Goal: Find specific page/section: Find specific page/section

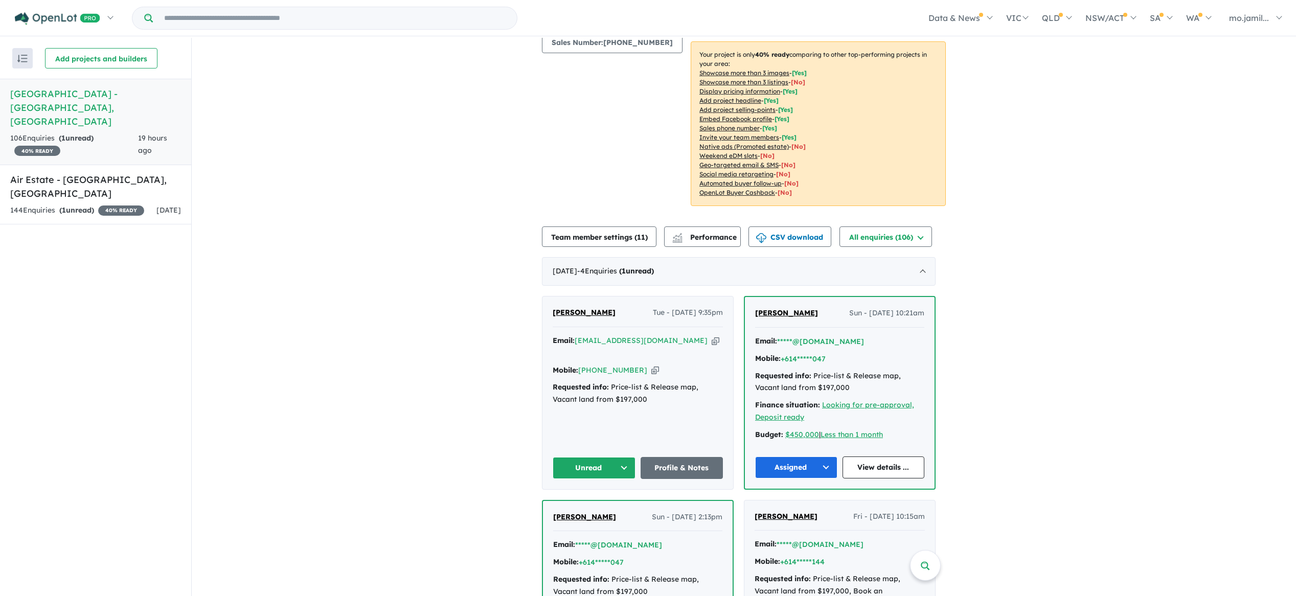
scroll to position [220, 0]
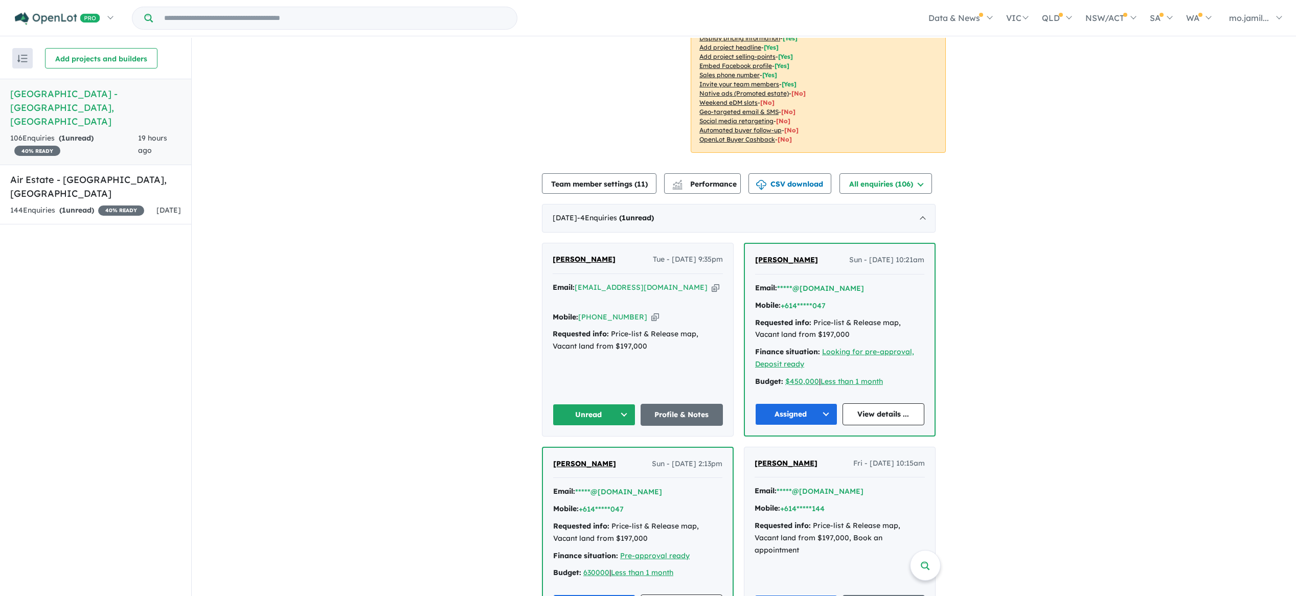
click at [628, 404] on button "Unread" at bounding box center [594, 415] width 83 height 22
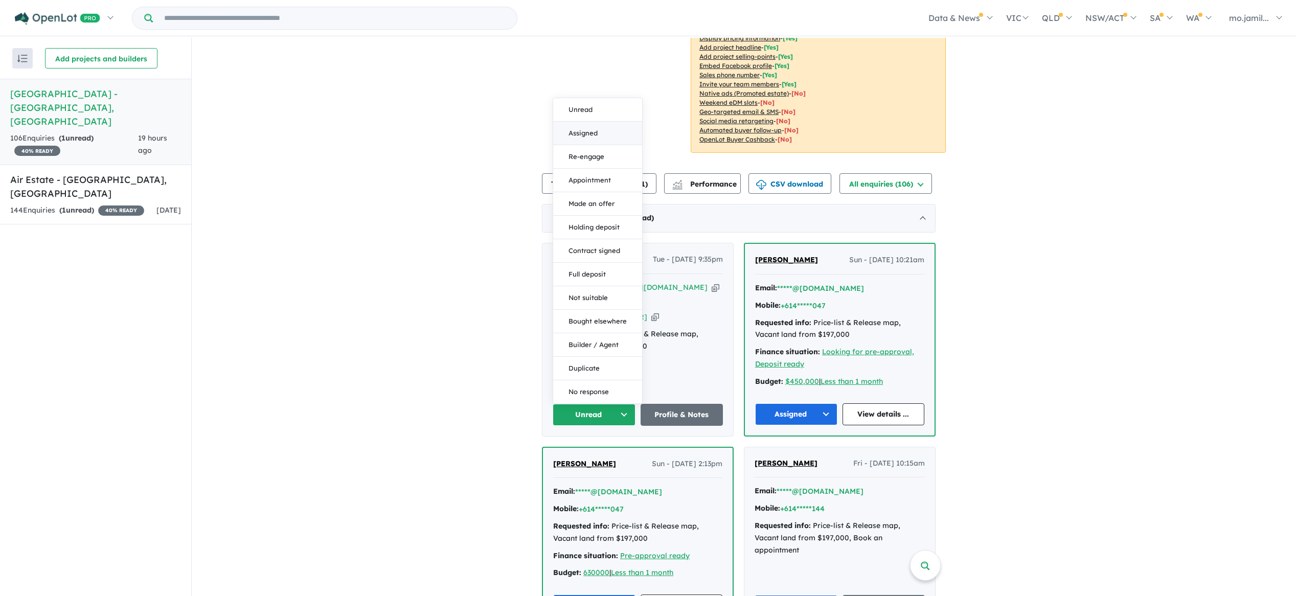
click at [595, 122] on button "Assigned" at bounding box center [597, 134] width 89 height 24
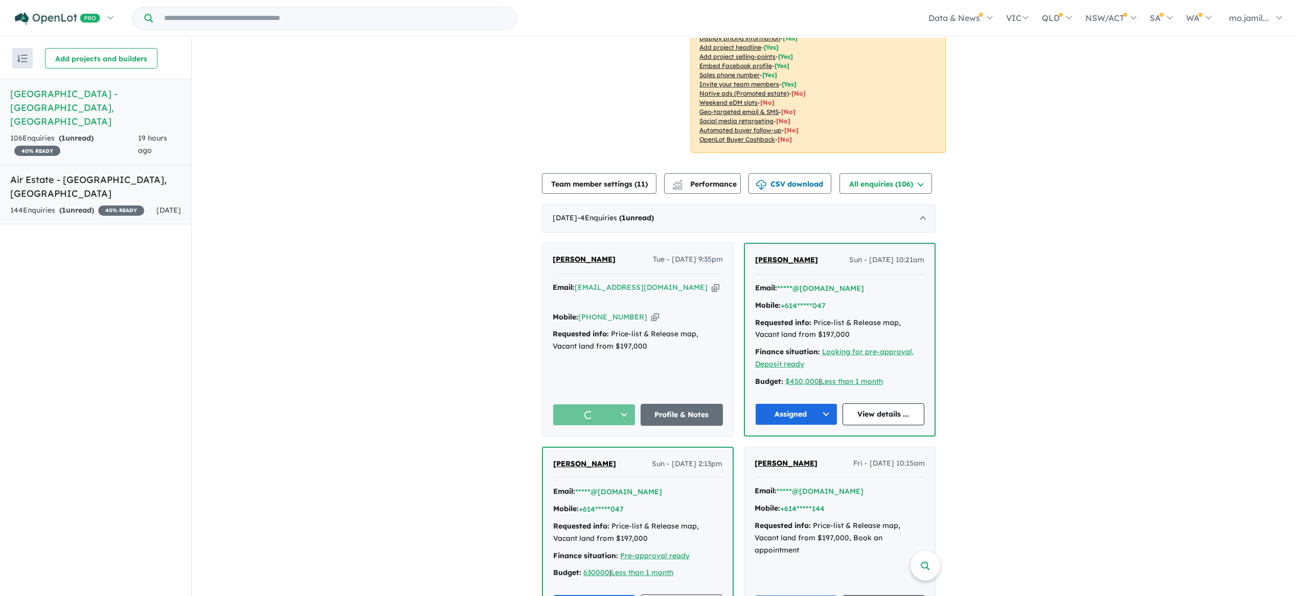
click at [85, 165] on link "Air Estate - [GEOGRAPHIC_DATA] , SA 144 Enquir ies ( 1 unread) 40 % READY [DATE]" at bounding box center [95, 195] width 191 height 60
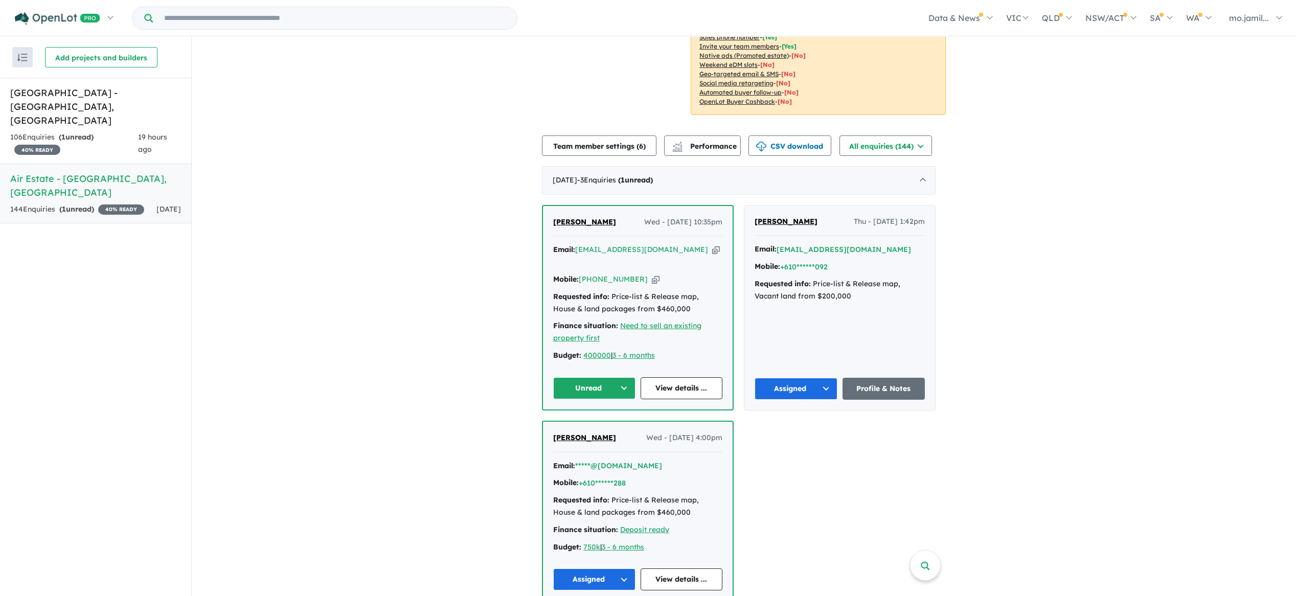
scroll to position [345, 0]
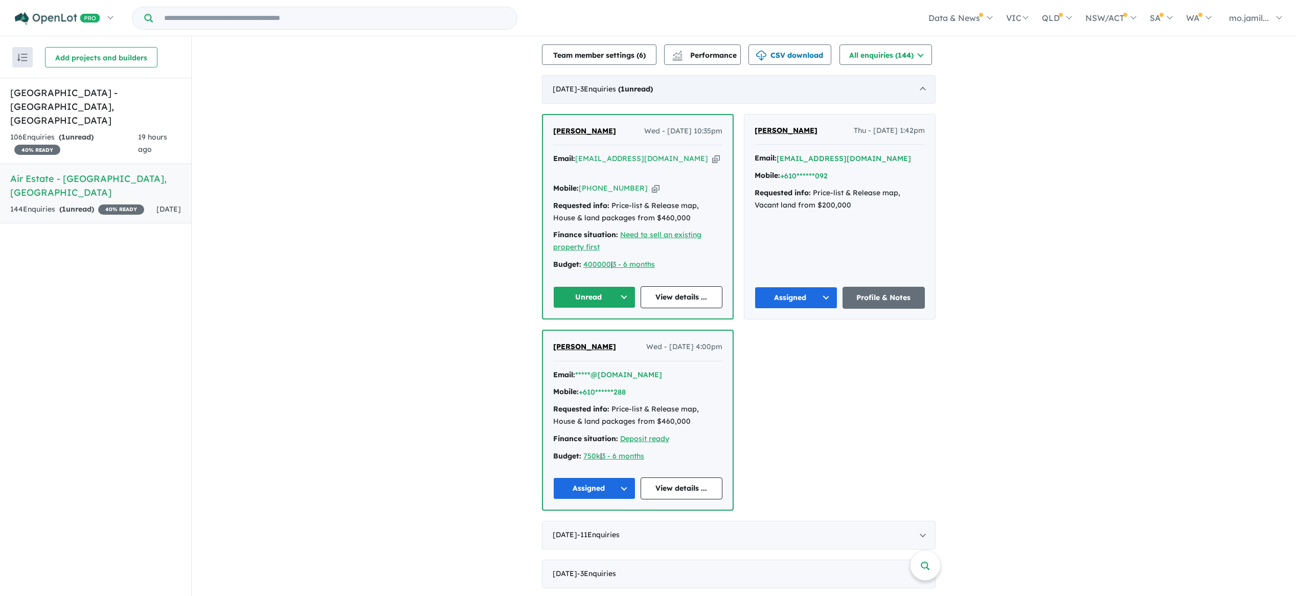
click at [694, 96] on div "[DATE] - 3 Enquir ies ( 1 unread)" at bounding box center [739, 89] width 394 height 29
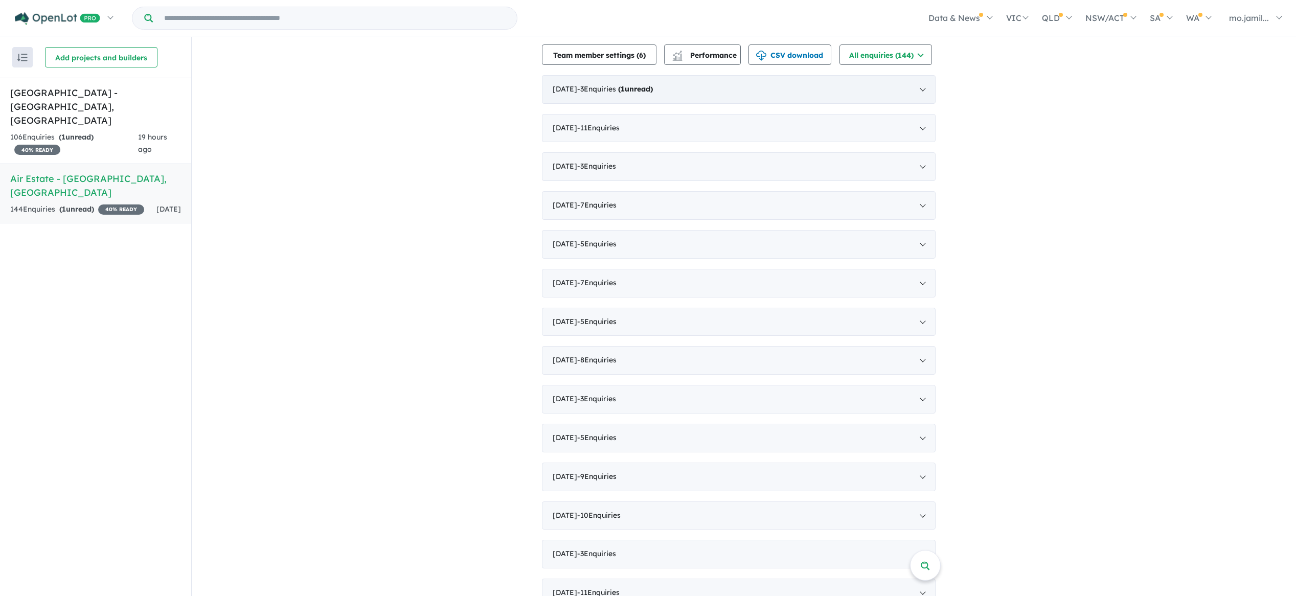
click at [694, 96] on div "[DATE] - 3 Enquir ies ( 1 unread)" at bounding box center [739, 89] width 394 height 29
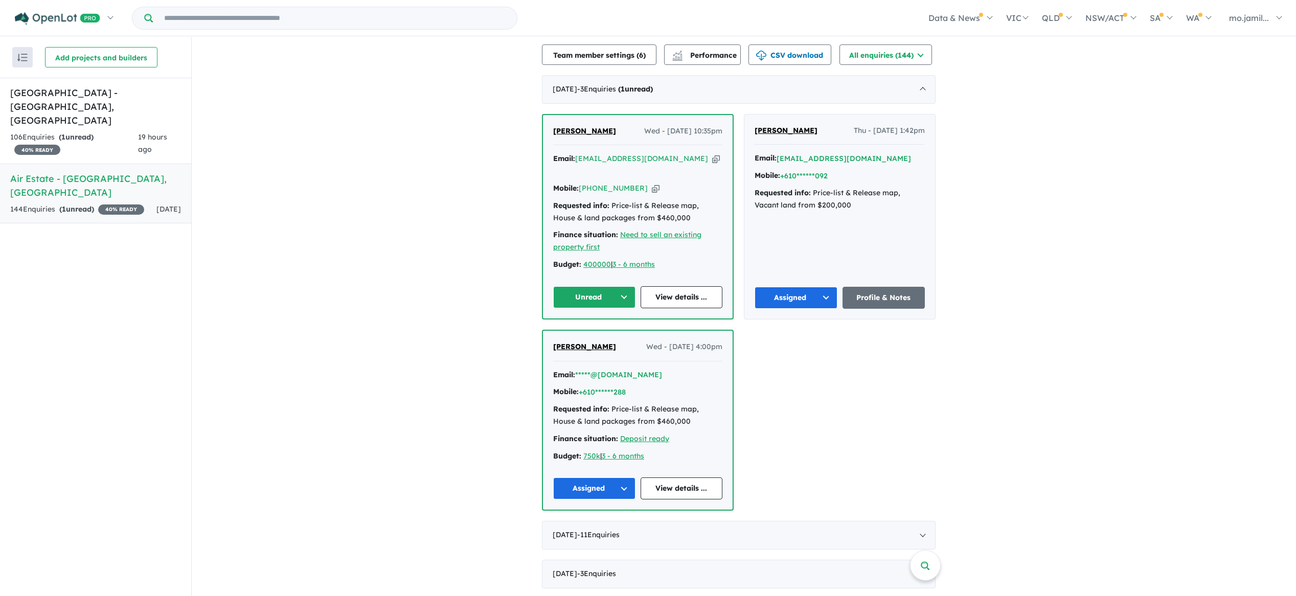
drag, startPoint x: 673, startPoint y: 158, endPoint x: 343, endPoint y: 86, distance: 338.0
click at [712, 158] on icon "button" at bounding box center [716, 158] width 8 height 11
click at [652, 183] on icon "button" at bounding box center [656, 188] width 8 height 11
click at [629, 286] on button "Unread" at bounding box center [594, 297] width 82 height 22
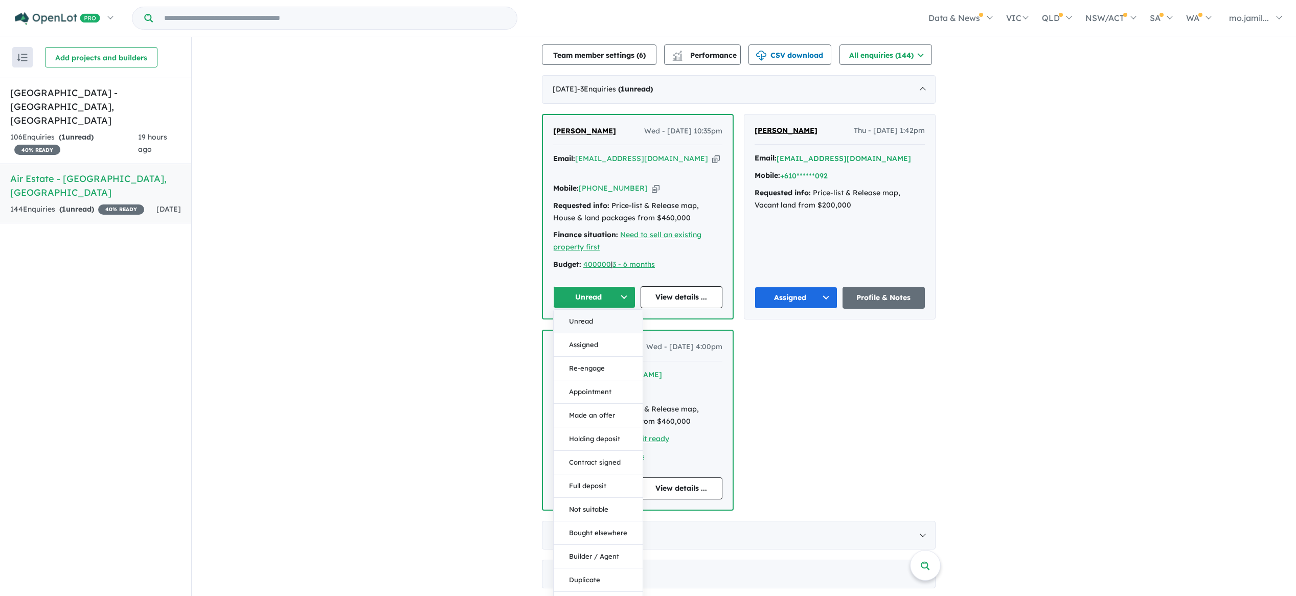
click at [621, 310] on button "Unread" at bounding box center [598, 322] width 89 height 24
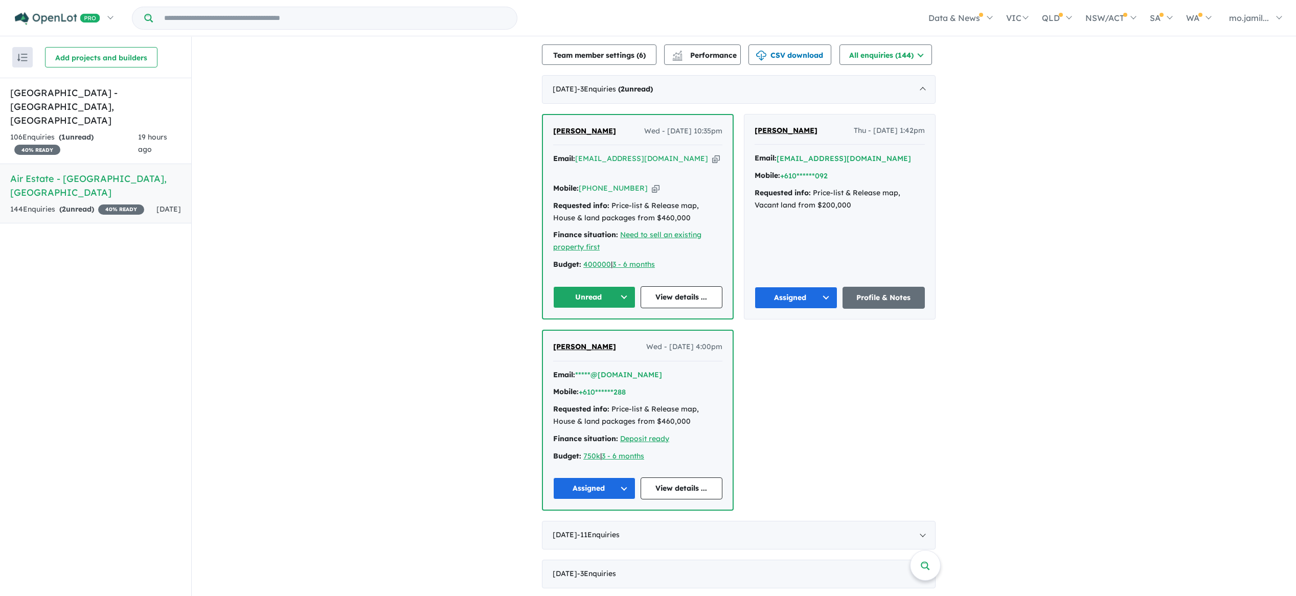
click at [623, 286] on button "Unread" at bounding box center [594, 297] width 82 height 22
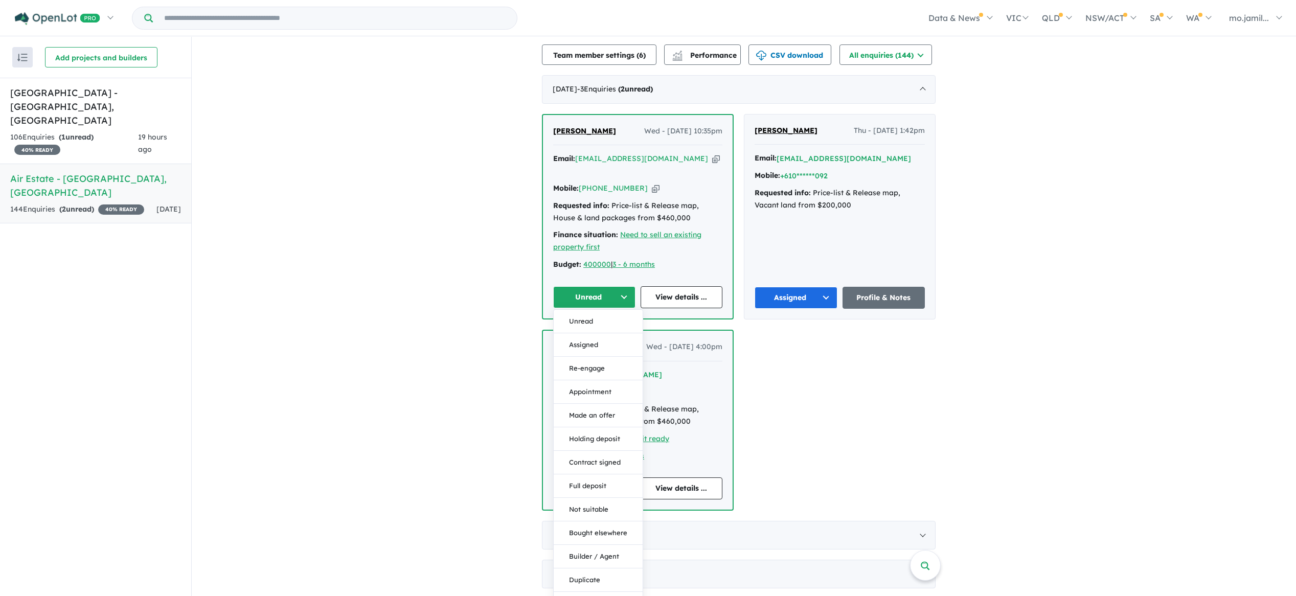
drag, startPoint x: 620, startPoint y: 325, endPoint x: 594, endPoint y: 317, distance: 27.3
click at [620, 333] on button "Assigned" at bounding box center [598, 345] width 89 height 24
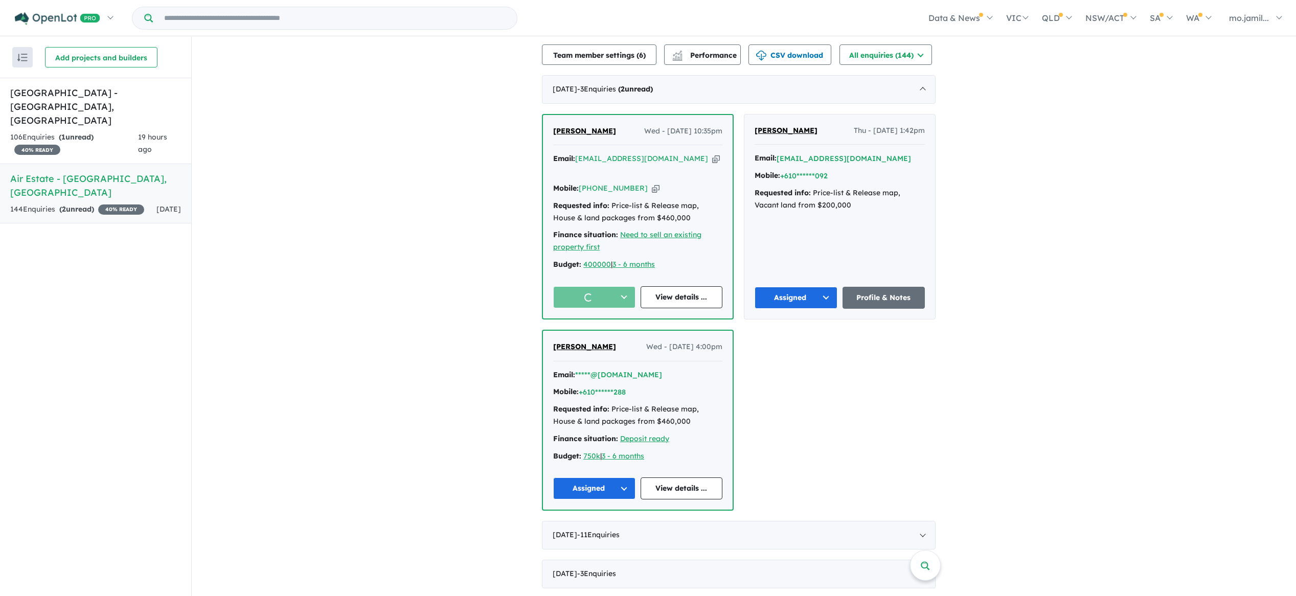
click at [396, 237] on div "View 2 projects in your account Air Estate - [GEOGRAPHIC_DATA] 40 % READY Land …" at bounding box center [744, 571] width 1105 height 1759
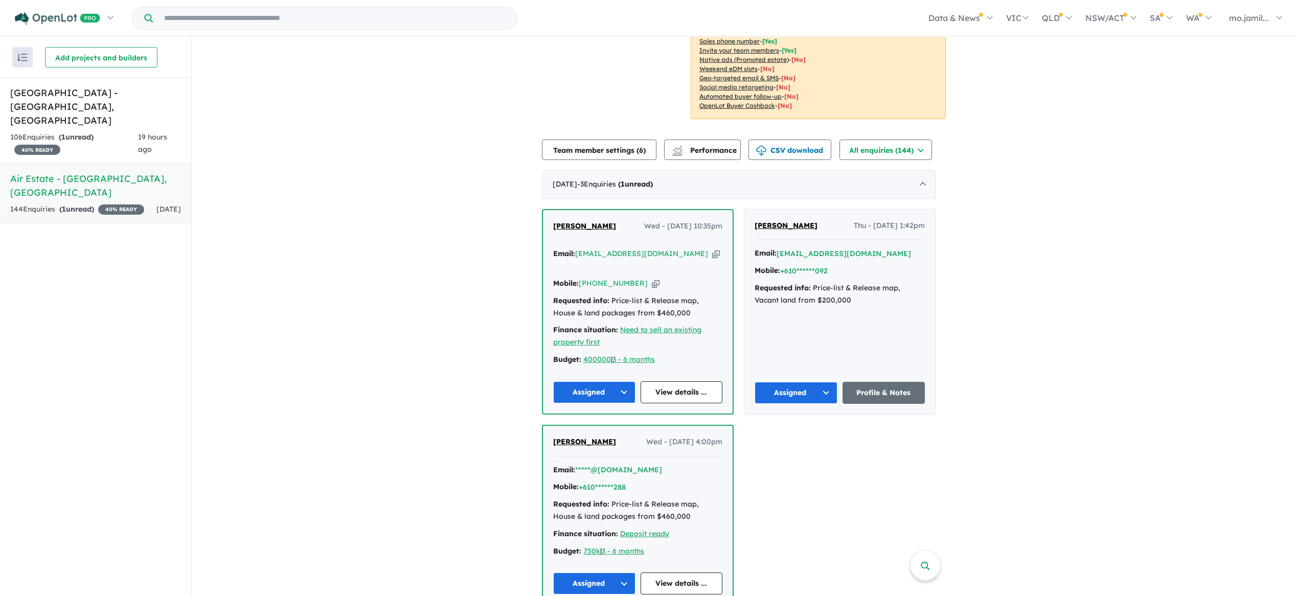
scroll to position [0, 0]
